Goal: Task Accomplishment & Management: Use online tool/utility

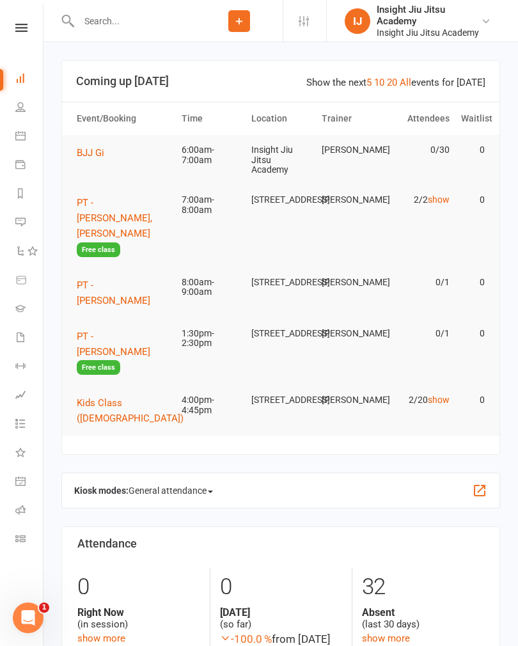
click at [92, 153] on span "BJJ Gi" at bounding box center [91, 153] width 28 height 12
click at [22, 31] on icon at bounding box center [21, 28] width 12 height 8
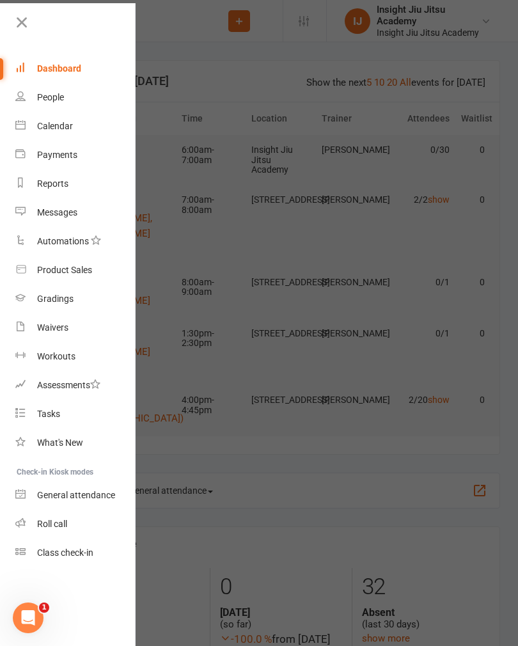
click at [20, 28] on icon at bounding box center [22, 22] width 18 height 18
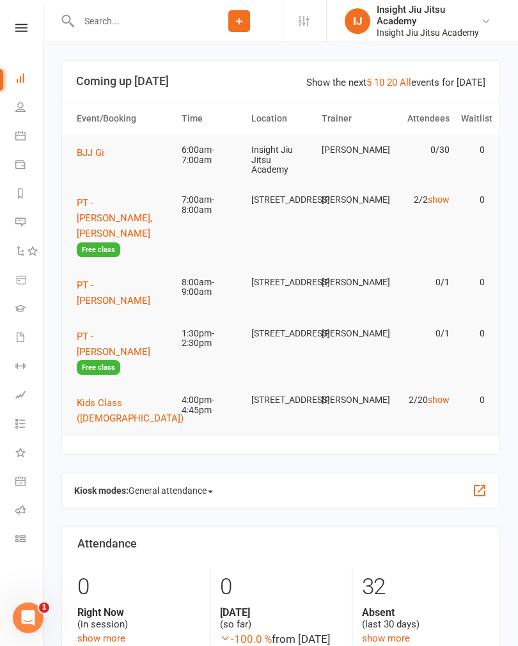
click at [20, 141] on link "Calendar" at bounding box center [29, 137] width 29 height 29
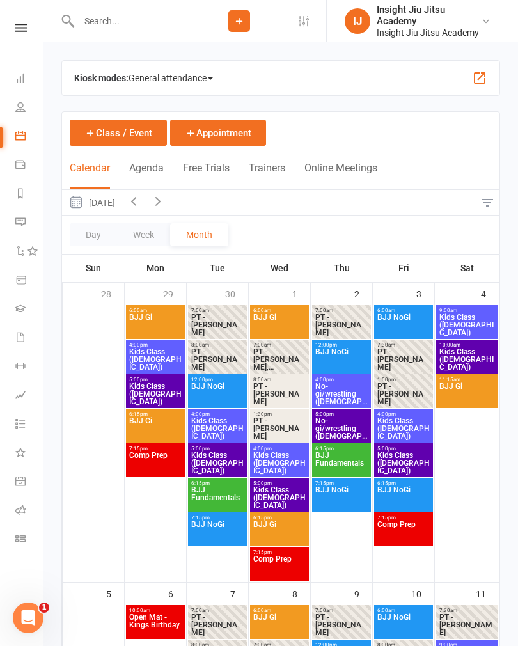
click at [20, 83] on link "Dashboard" at bounding box center [29, 79] width 29 height 29
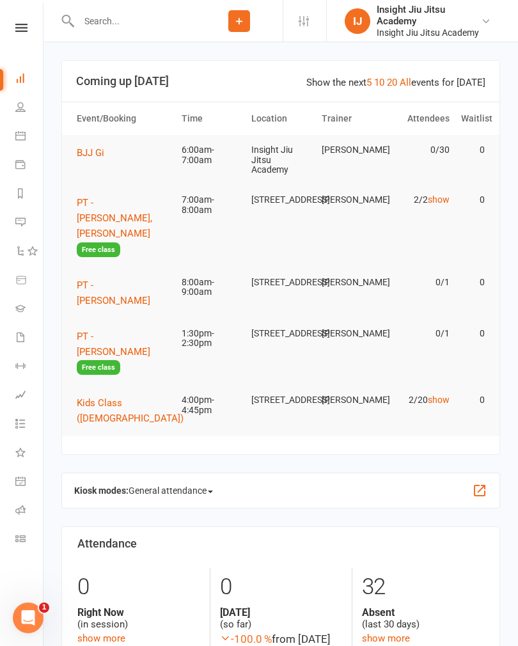
click at [26, 29] on icon at bounding box center [21, 28] width 12 height 8
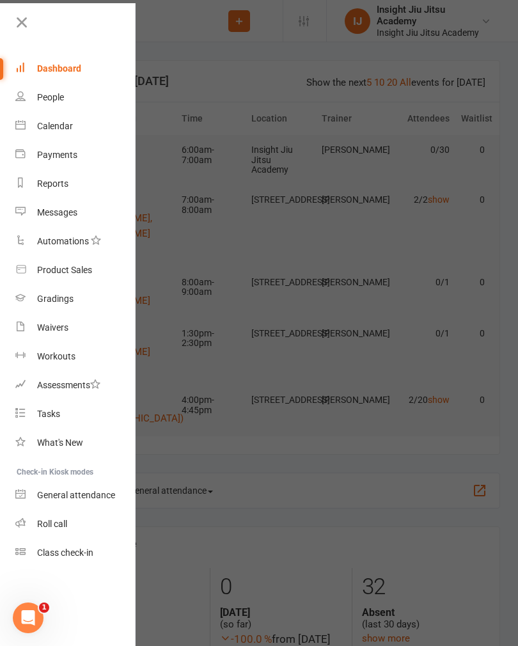
click at [233, 118] on div at bounding box center [259, 323] width 518 height 646
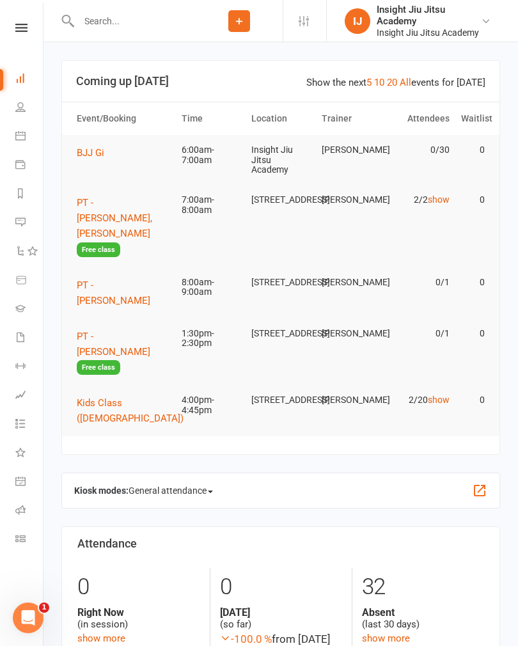
click at [104, 154] on span "BJJ Gi" at bounding box center [91, 153] width 28 height 12
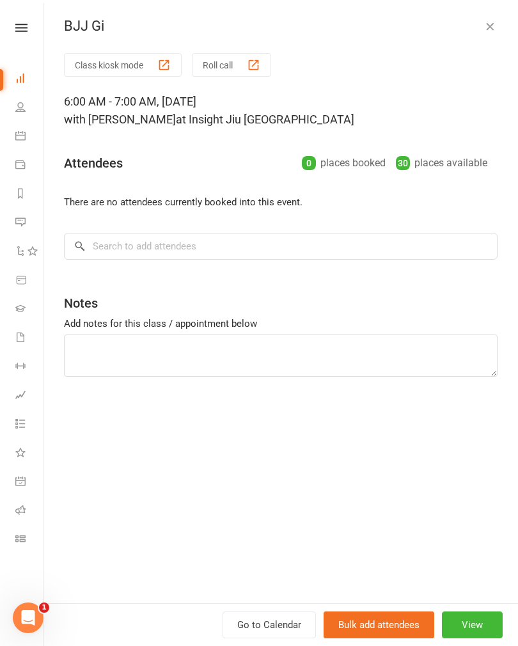
click at [120, 66] on button "Class kiosk mode" at bounding box center [123, 65] width 118 height 24
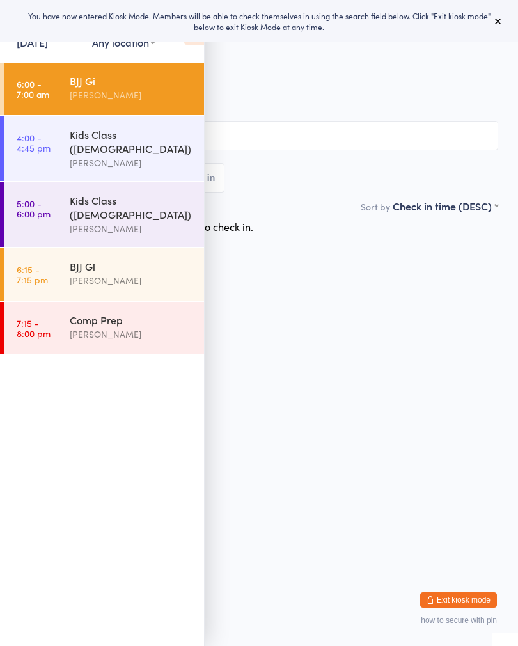
click at [322, 408] on html "You have now entered Kiosk Mode. Members will be able to check themselves in us…" at bounding box center [259, 323] width 518 height 646
click at [341, 163] on div "All Bookings Waiting Checked in" at bounding box center [259, 157] width 479 height 72
click at [331, 138] on input "search" at bounding box center [259, 135] width 479 height 29
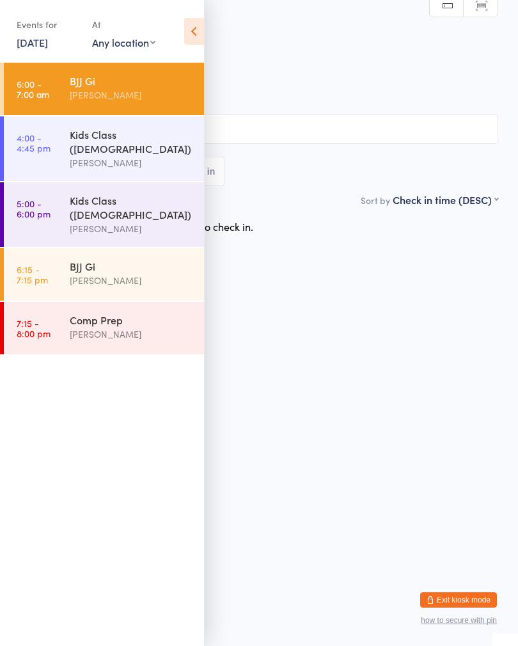
click at [191, 26] on icon at bounding box center [194, 31] width 20 height 27
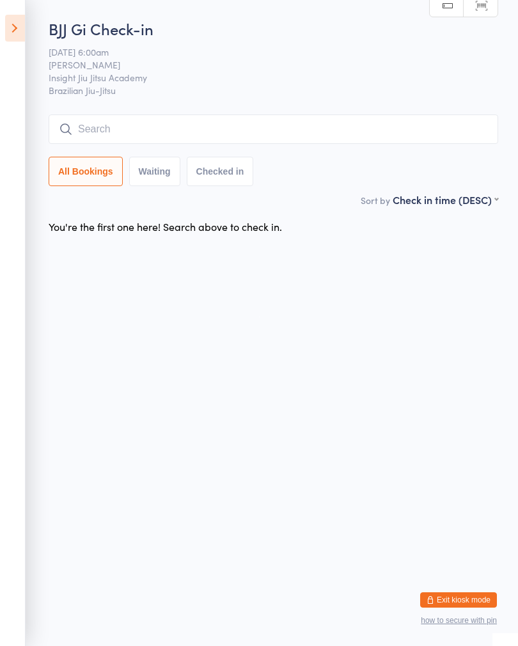
click at [218, 125] on input "search" at bounding box center [274, 129] width 450 height 29
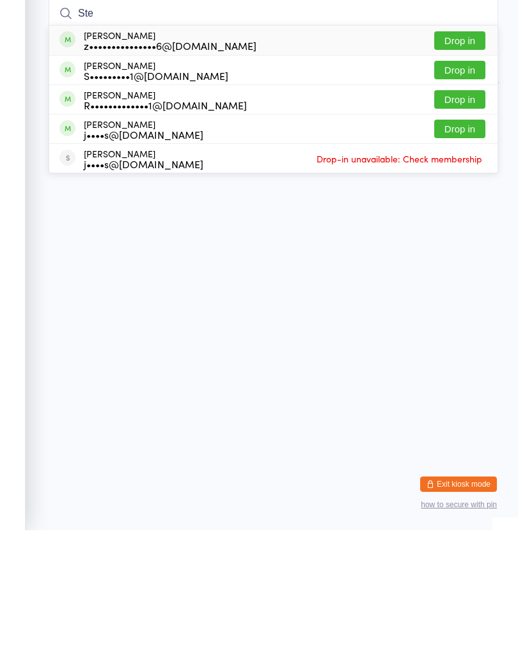
type input "Ste"
click at [466, 177] on button "Drop in" at bounding box center [459, 186] width 51 height 19
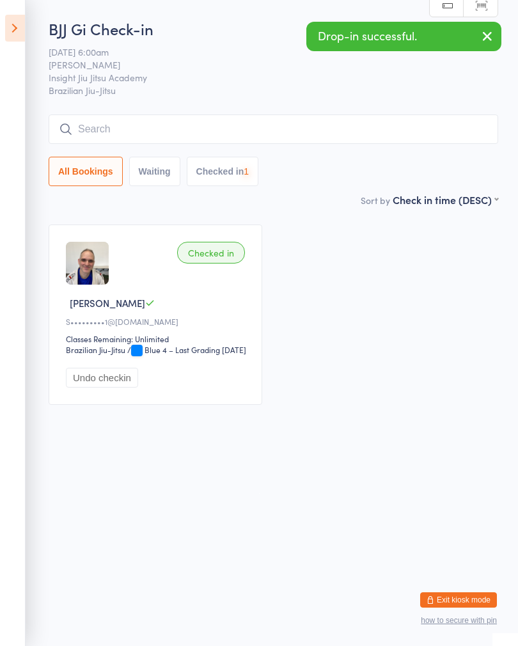
click at [182, 136] on input "search" at bounding box center [274, 129] width 450 height 29
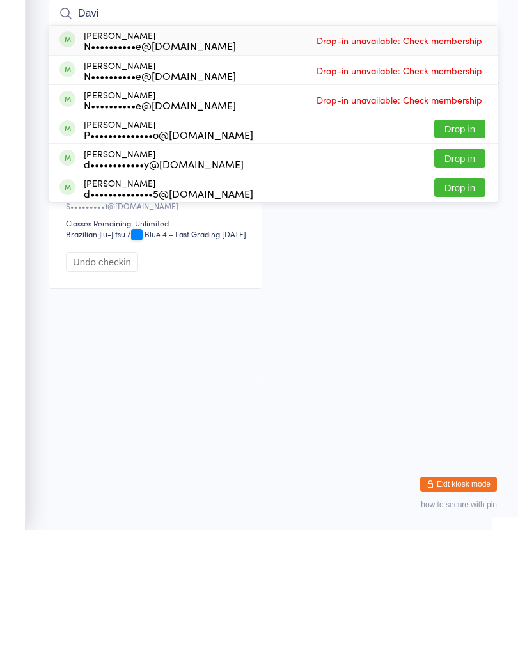
type input "Davi"
click at [470, 265] on button "Drop in" at bounding box center [459, 274] width 51 height 19
